Goal: Task Accomplishment & Management: Use online tool/utility

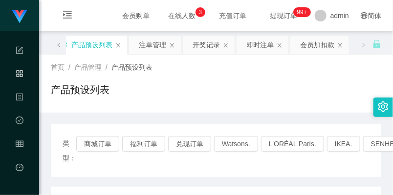
scroll to position [189, 0]
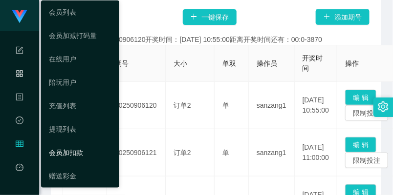
click at [64, 148] on link "会员加扣款" at bounding box center [80, 153] width 62 height 20
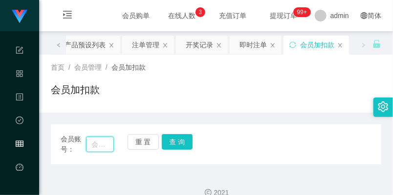
click at [97, 143] on input "text" at bounding box center [100, 145] width 28 height 16
paste input "hello kitty"
type input "hellokitty"
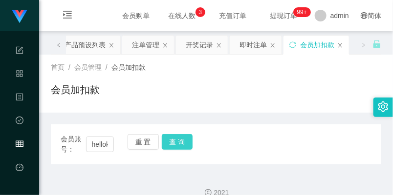
click at [175, 143] on button "查 询" at bounding box center [177, 142] width 31 height 16
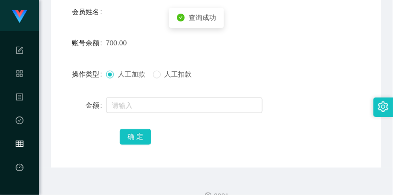
scroll to position [212, 0]
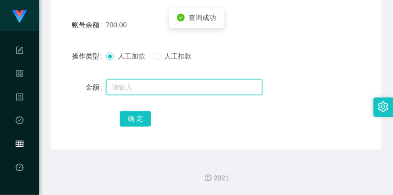
click at [164, 85] on input "text" at bounding box center [184, 88] width 156 height 16
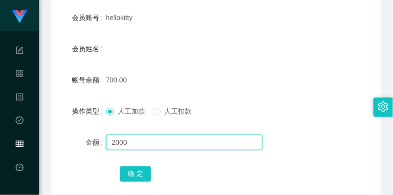
scroll to position [158, 0]
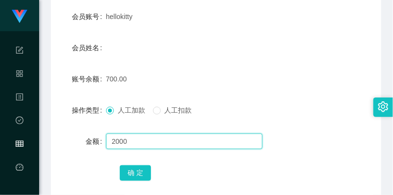
type input "2000"
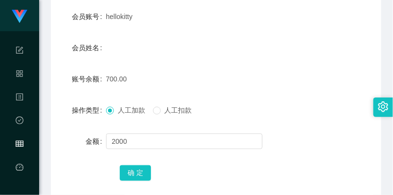
drag, startPoint x: 105, startPoint y: 15, endPoint x: 134, endPoint y: 16, distance: 28.8
click at [134, 16] on div "hellokitty" at bounding box center [202, 17] width 192 height 20
copy span "hellokitty"
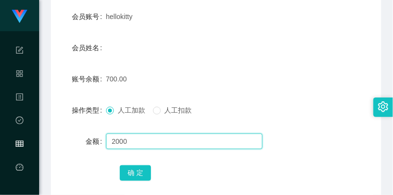
click at [144, 137] on input "2000" at bounding box center [184, 142] width 156 height 16
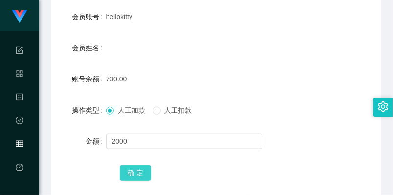
click at [136, 169] on button "确 定" at bounding box center [135, 173] width 31 height 16
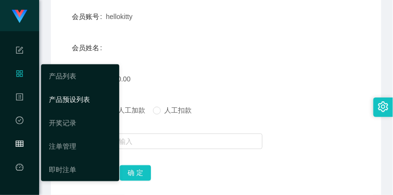
click at [69, 95] on link "产品预设列表" at bounding box center [80, 100] width 62 height 20
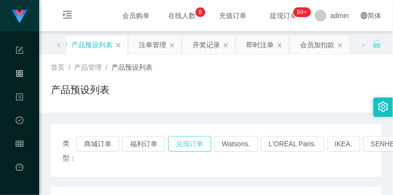
click at [177, 142] on button "兑现订单" at bounding box center [189, 144] width 43 height 16
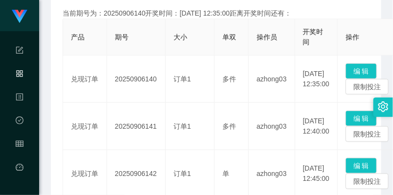
scroll to position [217, 0]
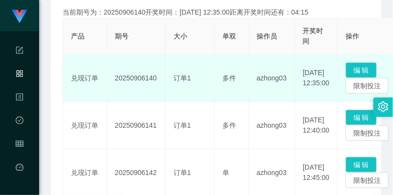
drag, startPoint x: 115, startPoint y: 76, endPoint x: 155, endPoint y: 76, distance: 39.5
click at [155, 76] on td "20250906140" at bounding box center [136, 78] width 59 height 47
copy td "20250906140"
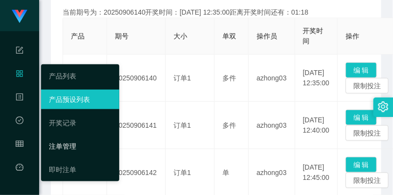
click at [64, 147] on link "注单管理" at bounding box center [80, 147] width 62 height 20
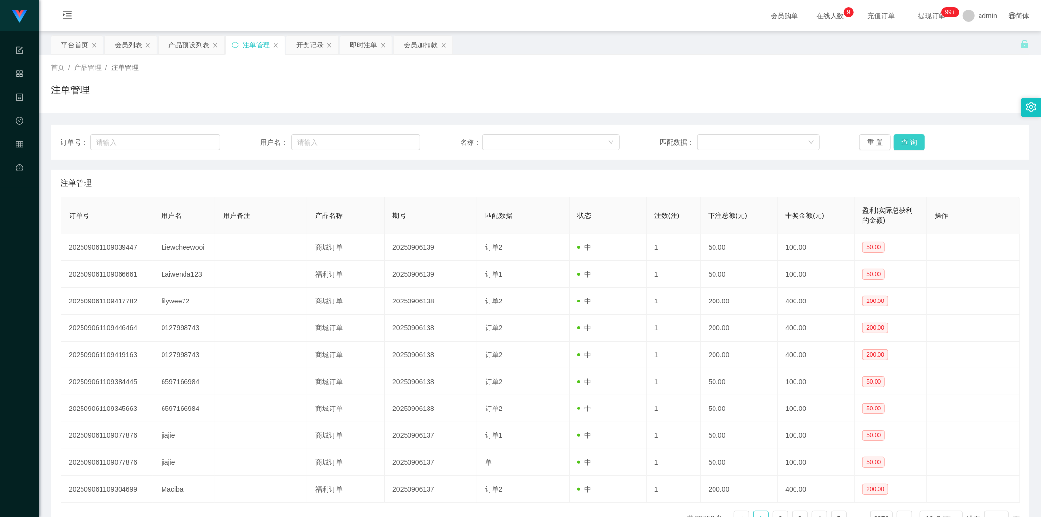
click at [392, 143] on button "查 询" at bounding box center [909, 142] width 31 height 16
click at [392, 138] on button "查 询" at bounding box center [909, 142] width 31 height 16
click at [392, 134] on button "查 询" at bounding box center [909, 142] width 31 height 16
click at [392, 142] on button "查 询" at bounding box center [909, 142] width 31 height 16
